Goal: Find specific page/section: Find specific page/section

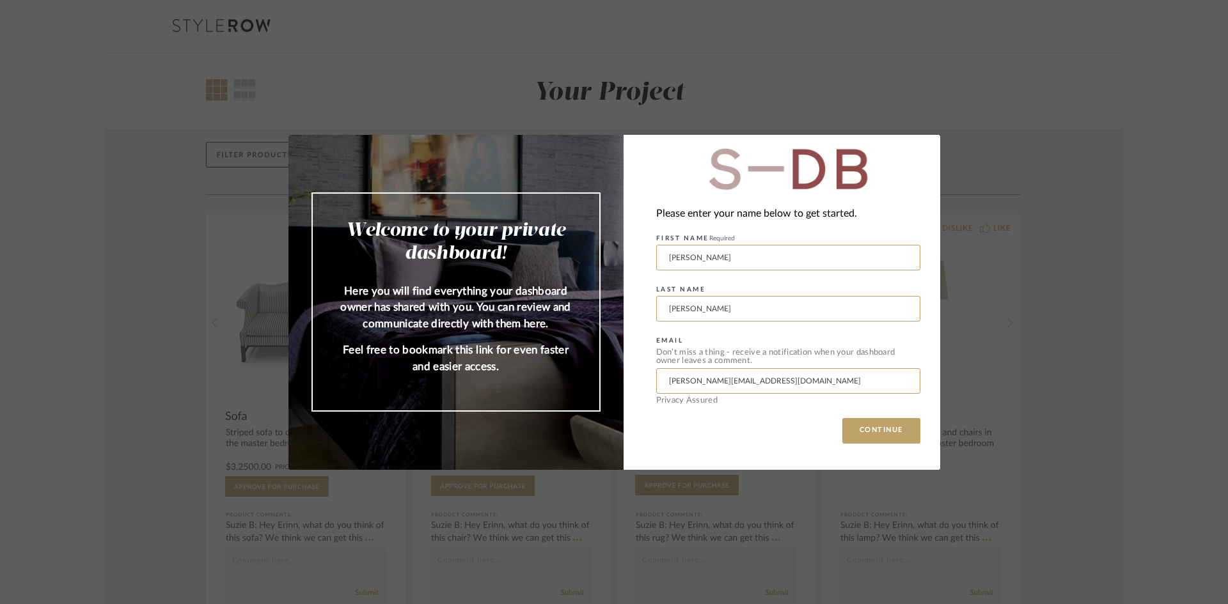
click at [102, 229] on div "Welcome to your private dashboard! Here you will find everything your dashboard…" at bounding box center [614, 302] width 1228 height 604
click at [855, 435] on button "CONTINUE" at bounding box center [881, 431] width 78 height 26
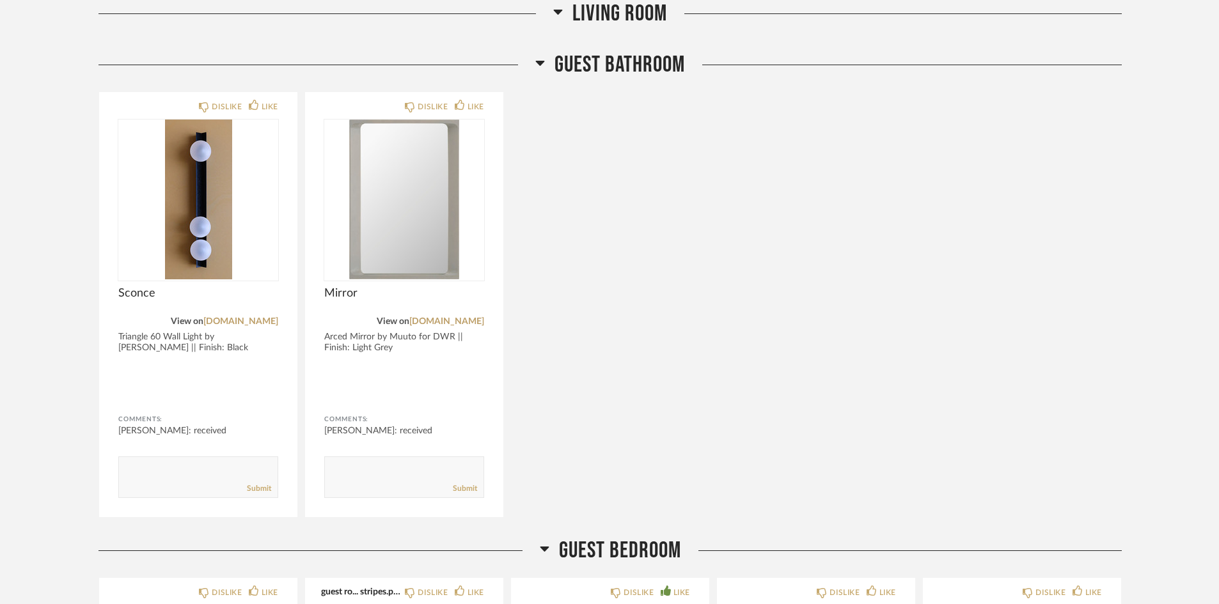
scroll to position [3198, 0]
